Goal: Browse casually: Explore the website without a specific task or goal

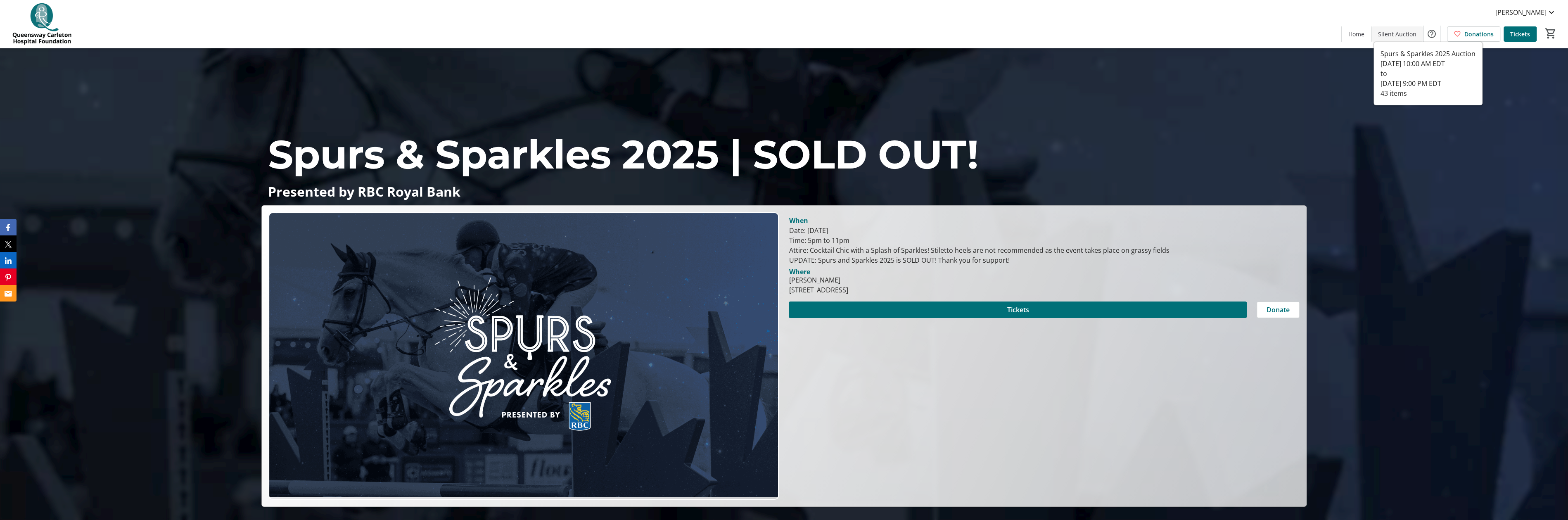
click at [1401, 33] on span "Silent Auction" at bounding box center [1396, 33] width 38 height 8
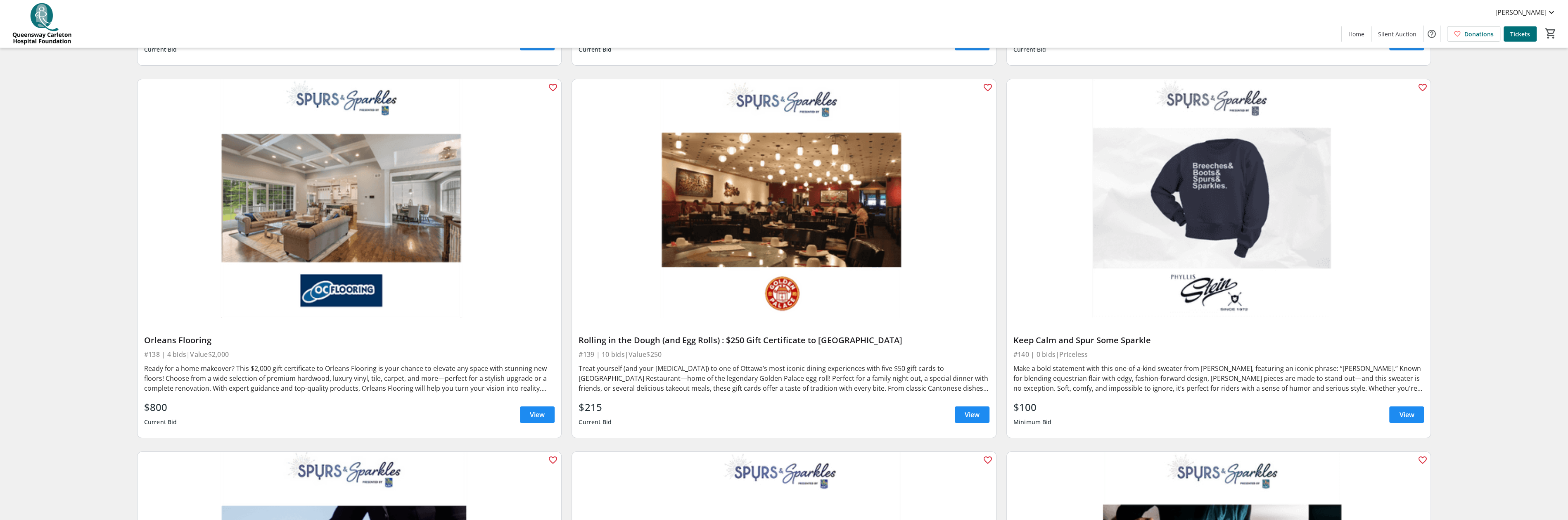
scroll to position [4540, 0]
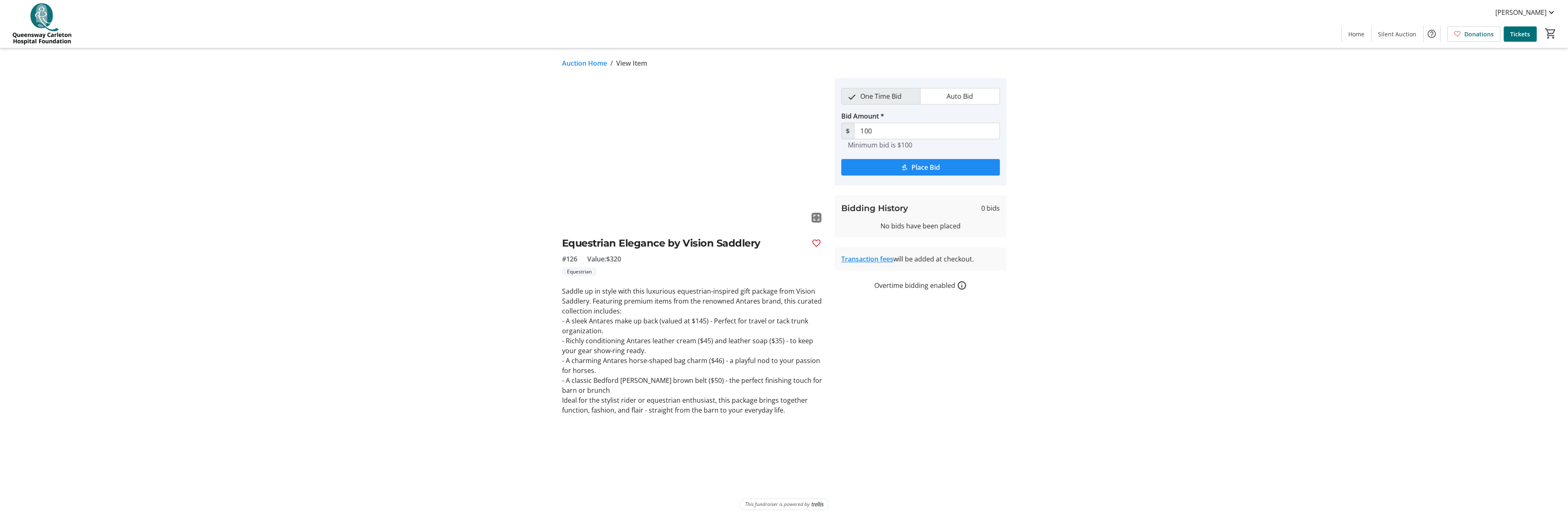
click at [817, 217] on mat-icon "fullscreen" at bounding box center [816, 218] width 10 height 10
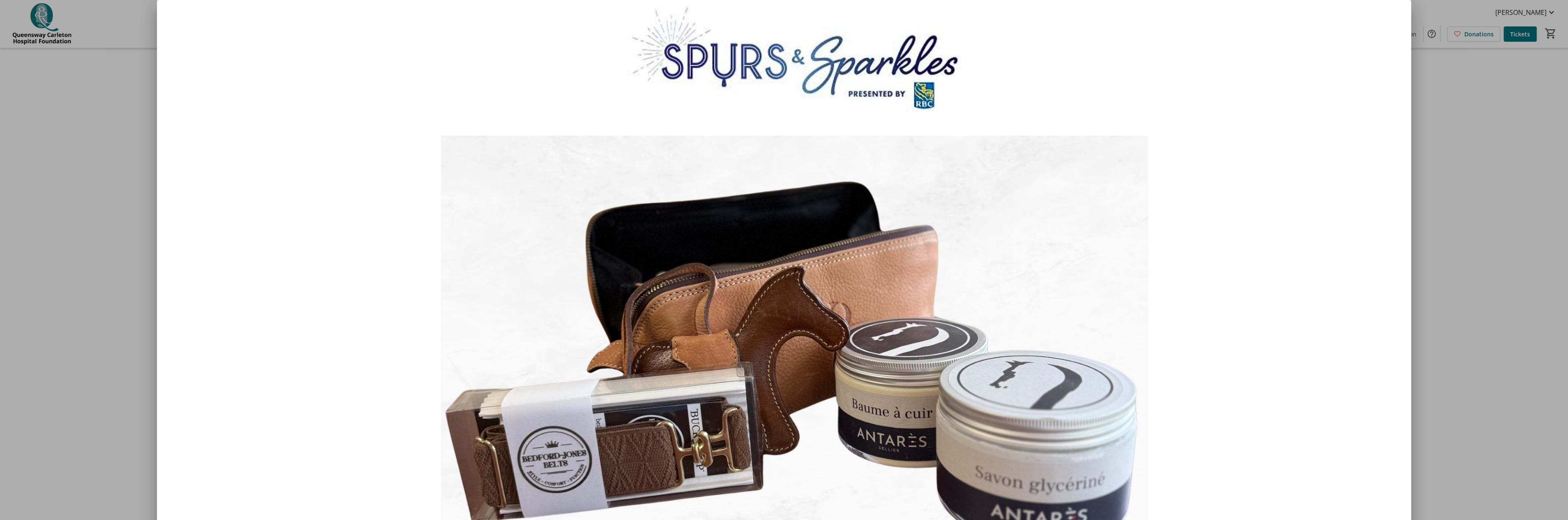
click at [601, 452] on img at bounding box center [784, 353] width 1255 height 706
